Goal: Transaction & Acquisition: Purchase product/service

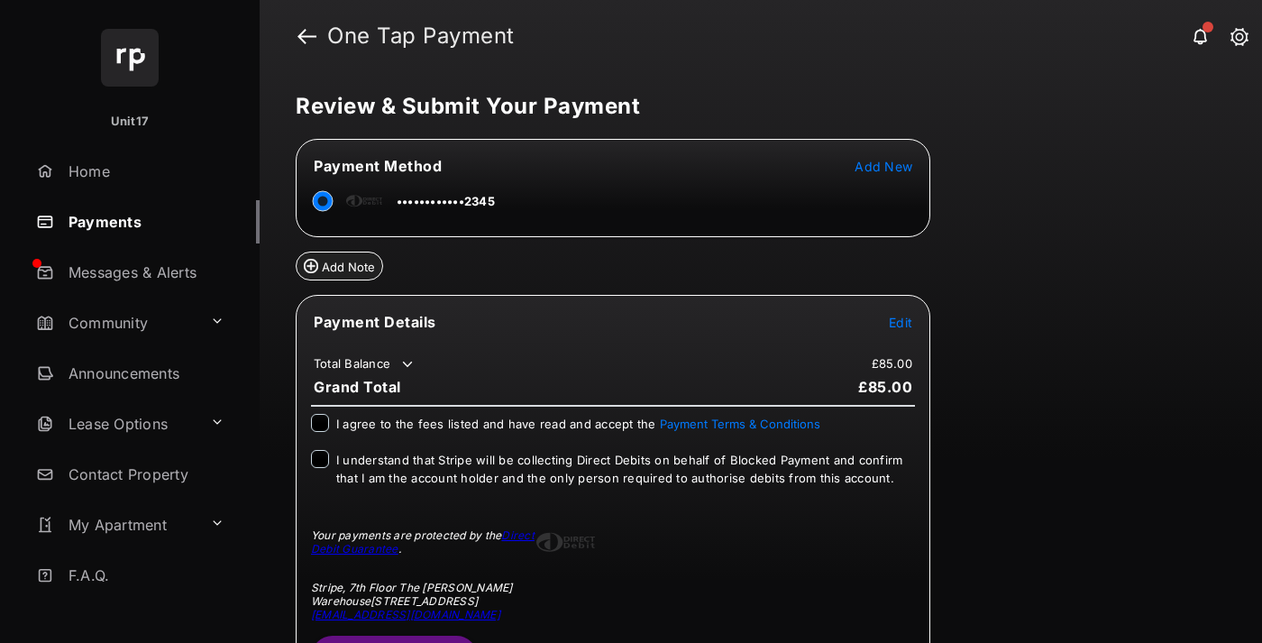
click at [900, 321] on span "Edit" at bounding box center [900, 322] width 23 height 15
click at [393, 636] on button "Submit Payment" at bounding box center [394, 655] width 167 height 43
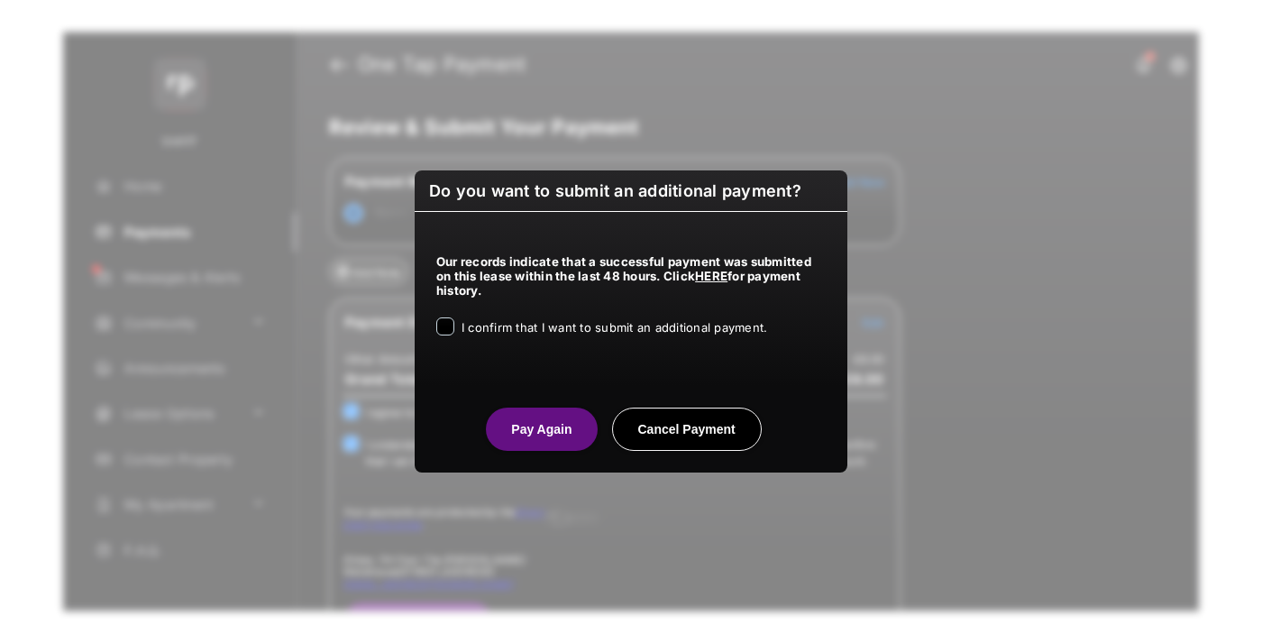
click at [500, 325] on span "I confirm that I want to submit an additional payment." at bounding box center [614, 327] width 306 height 14
click at [510, 424] on button "Pay Again" at bounding box center [541, 428] width 111 height 43
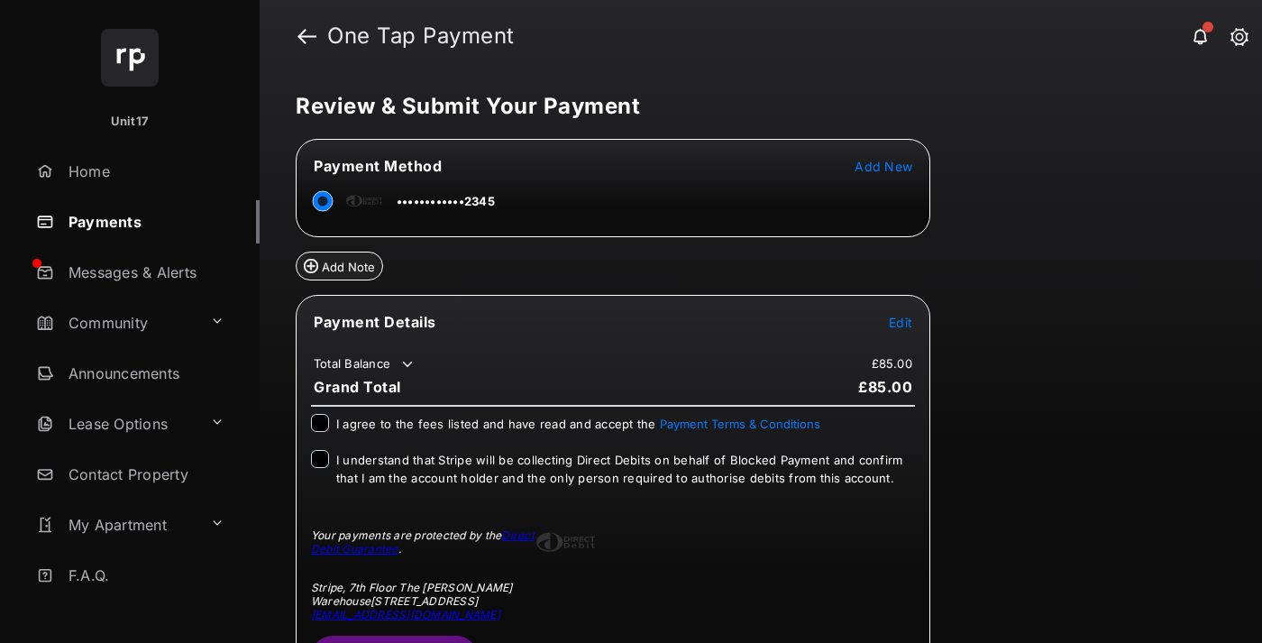
click at [900, 321] on span "Edit" at bounding box center [900, 322] width 23 height 15
click at [393, 636] on button "Submit Payment" at bounding box center [394, 655] width 167 height 43
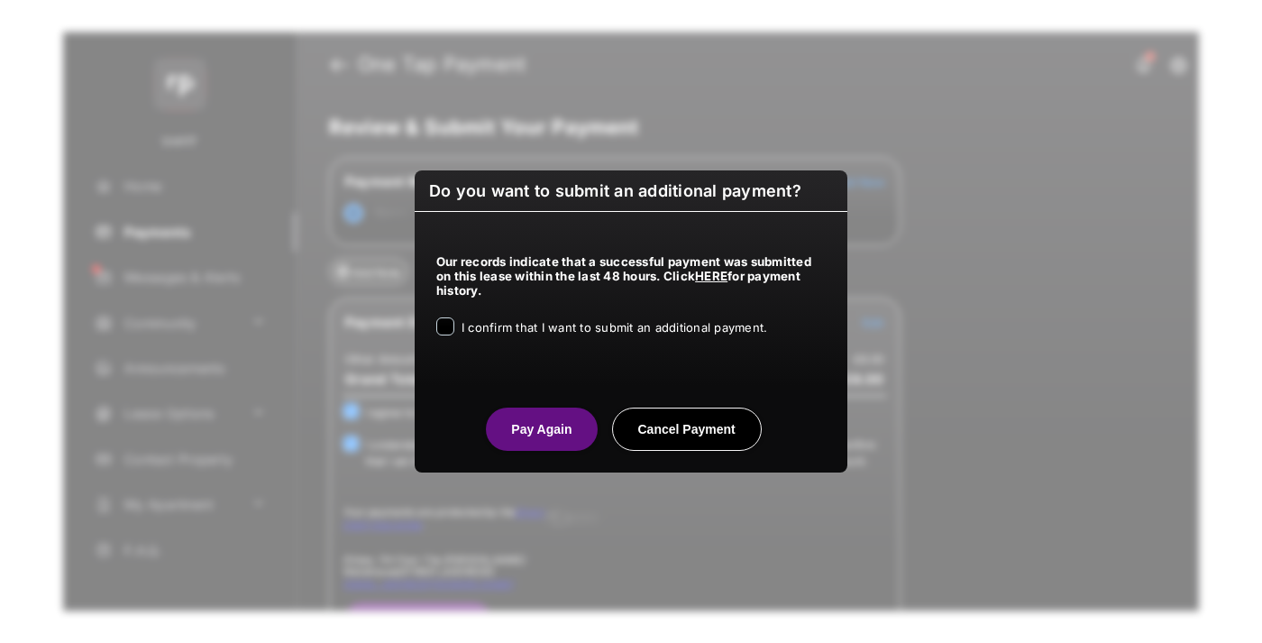
click at [541, 428] on button "Pay Again" at bounding box center [541, 428] width 111 height 43
